Goal: Information Seeking & Learning: Learn about a topic

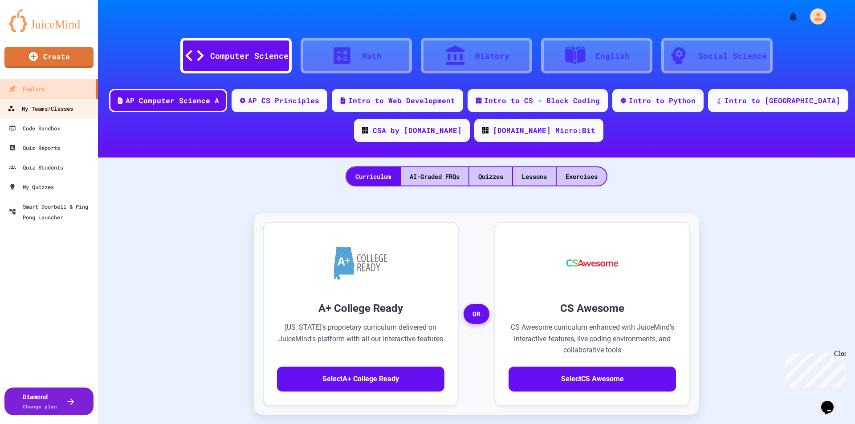
click at [46, 112] on div "My Teams/Classes" at bounding box center [40, 108] width 65 height 11
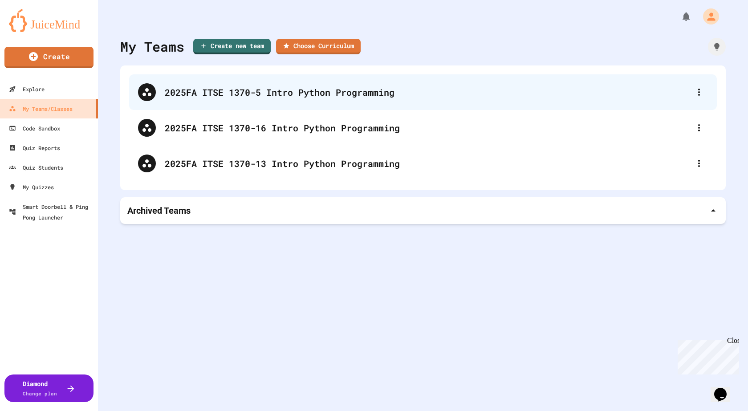
click at [254, 96] on div "2025FA ITSE 1370-5 Intro Python Programming" at bounding box center [427, 91] width 525 height 13
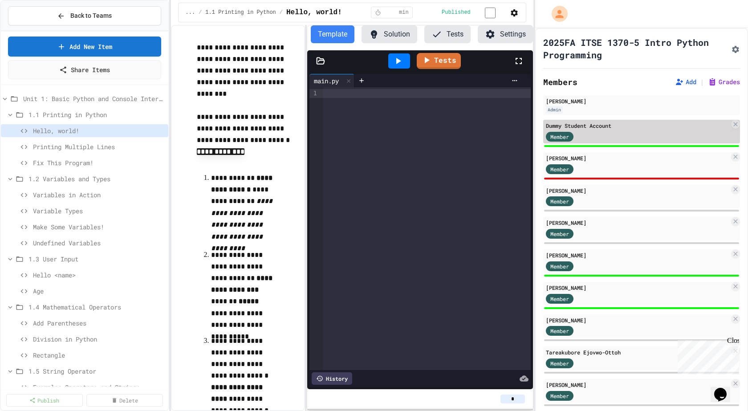
click at [632, 135] on div "Member" at bounding box center [637, 135] width 183 height 11
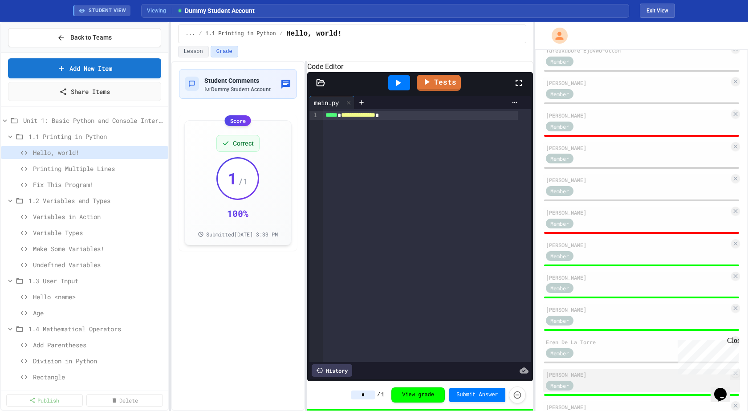
scroll to position [393, 0]
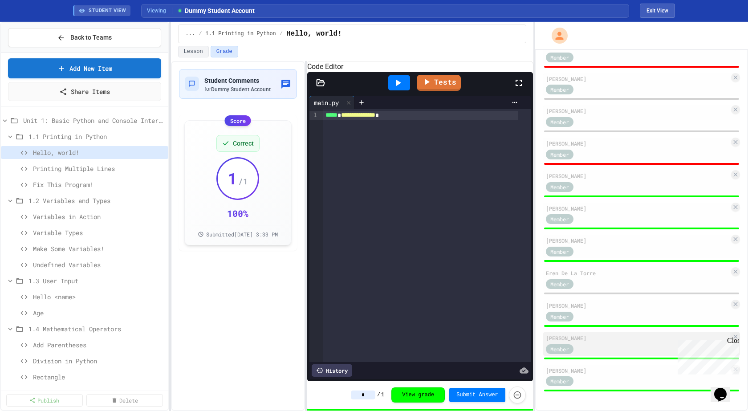
click at [590, 347] on div "Member" at bounding box center [568, 348] width 45 height 11
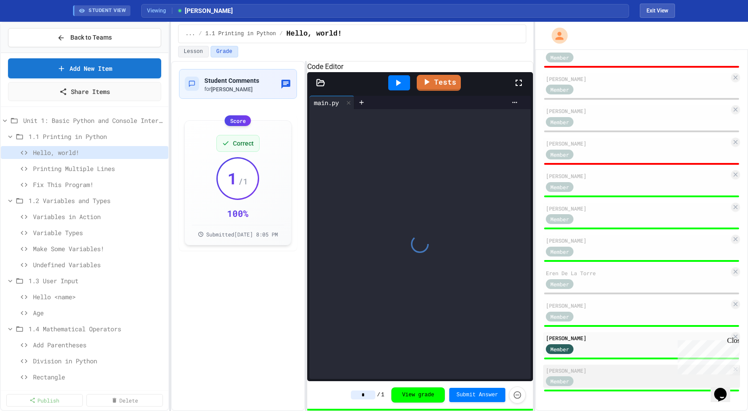
click at [592, 376] on div "Member" at bounding box center [637, 380] width 183 height 11
click at [592, 335] on div "[PERSON_NAME]" at bounding box center [637, 338] width 183 height 8
click at [592, 265] on div "[PERSON_NAME] Admin Dummy Student Account Member [PERSON_NAME] Member [PERSON_N…" at bounding box center [641, 58] width 197 height 668
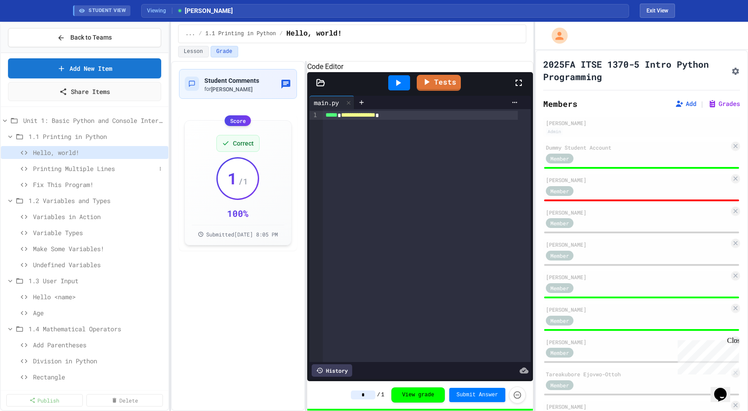
click at [76, 170] on span "Printing Multiple Lines" at bounding box center [94, 168] width 123 height 9
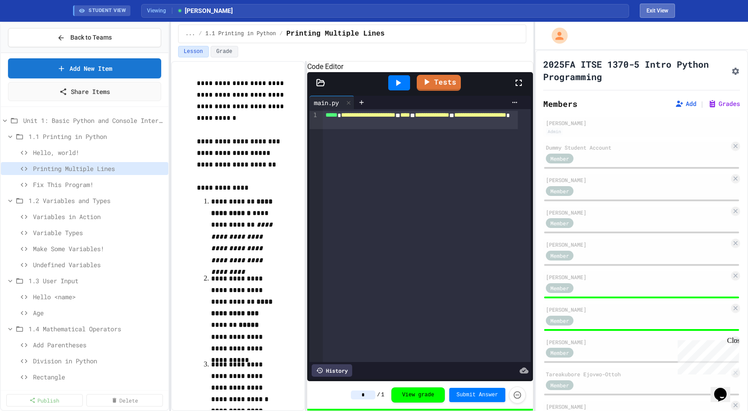
click at [665, 11] on button "Exit View" at bounding box center [657, 11] width 35 height 14
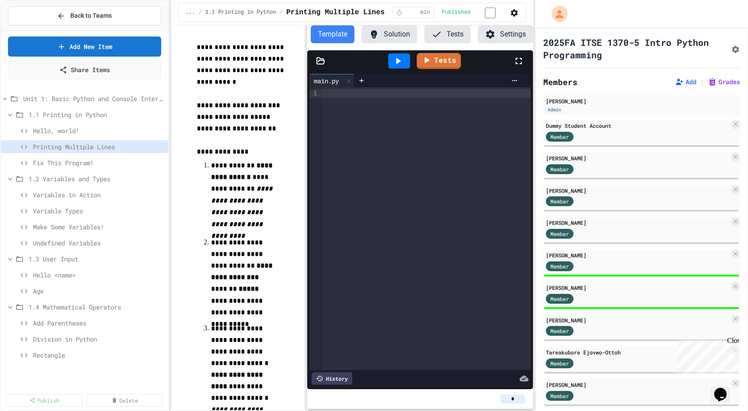
click at [393, 33] on button "Solution" at bounding box center [389, 34] width 56 height 18
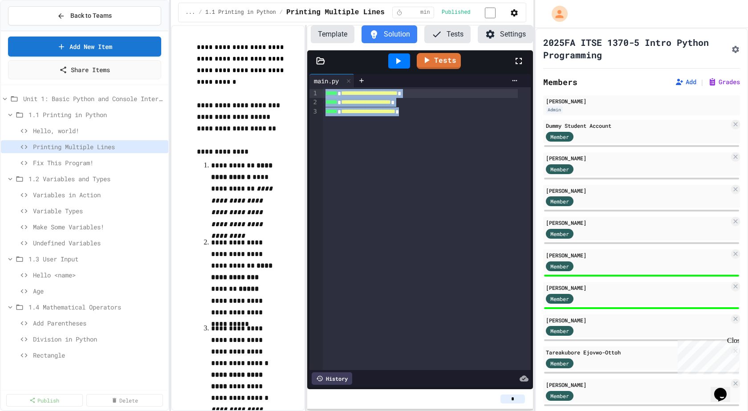
drag, startPoint x: 475, startPoint y: 123, endPoint x: 234, endPoint y: 66, distance: 247.9
click at [242, 70] on div "**********" at bounding box center [352, 218] width 362 height 386
click at [67, 128] on span "Hello, world!" at bounding box center [94, 130] width 123 height 9
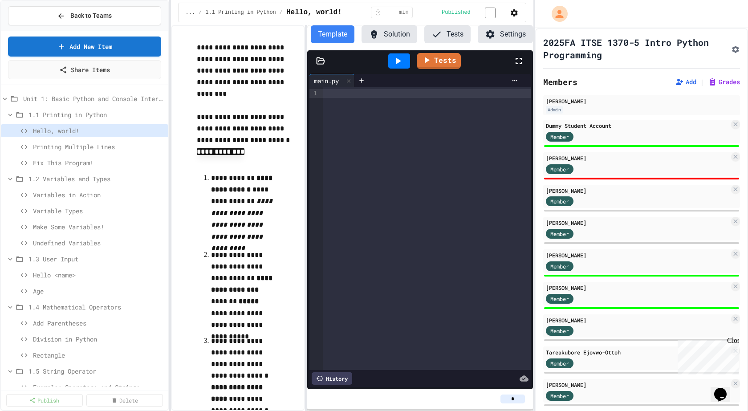
click at [69, 148] on span "Printing Multiple Lines" at bounding box center [99, 146] width 132 height 9
